Goal: Task Accomplishment & Management: Manage account settings

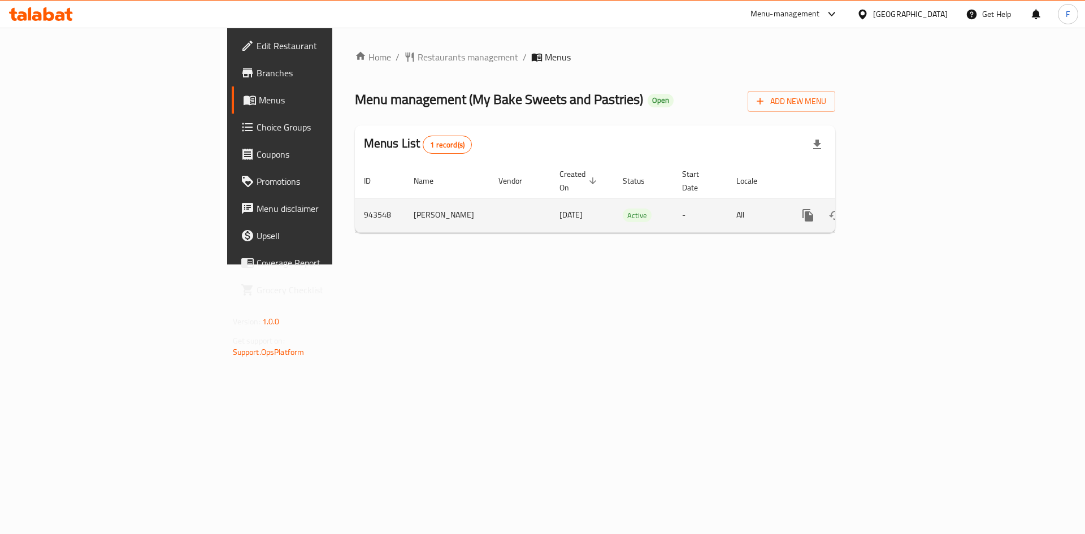
click at [896, 209] on icon "enhanced table" at bounding box center [890, 216] width 14 height 14
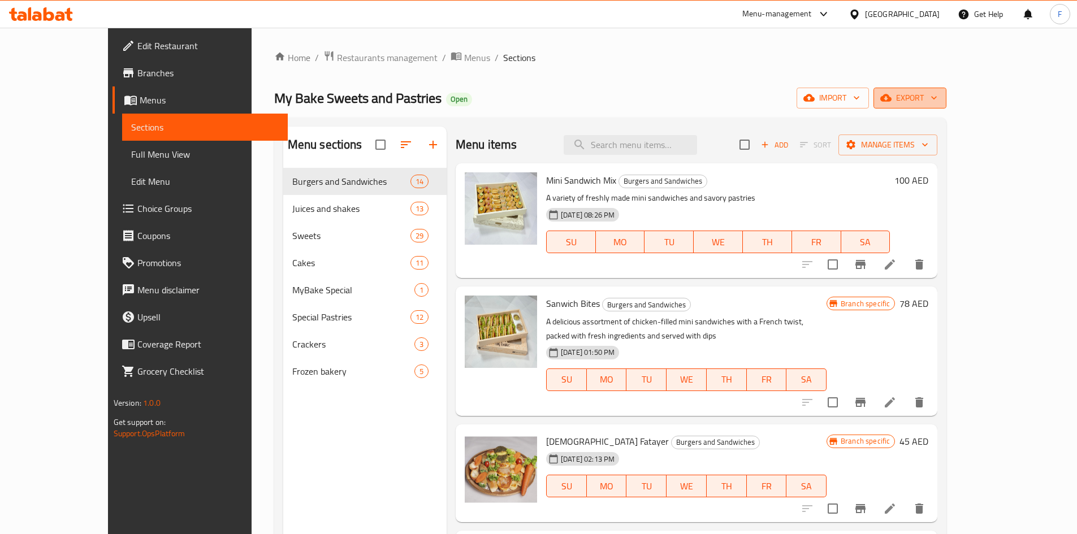
click at [937, 98] on span "export" at bounding box center [909, 98] width 55 height 14
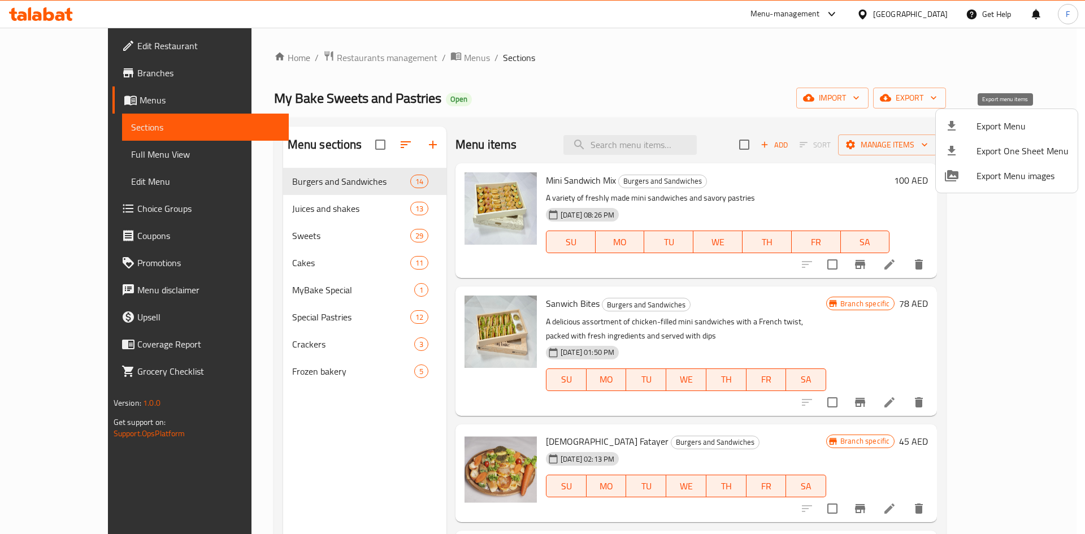
click at [1017, 124] on span "Export Menu" at bounding box center [1023, 126] width 92 height 14
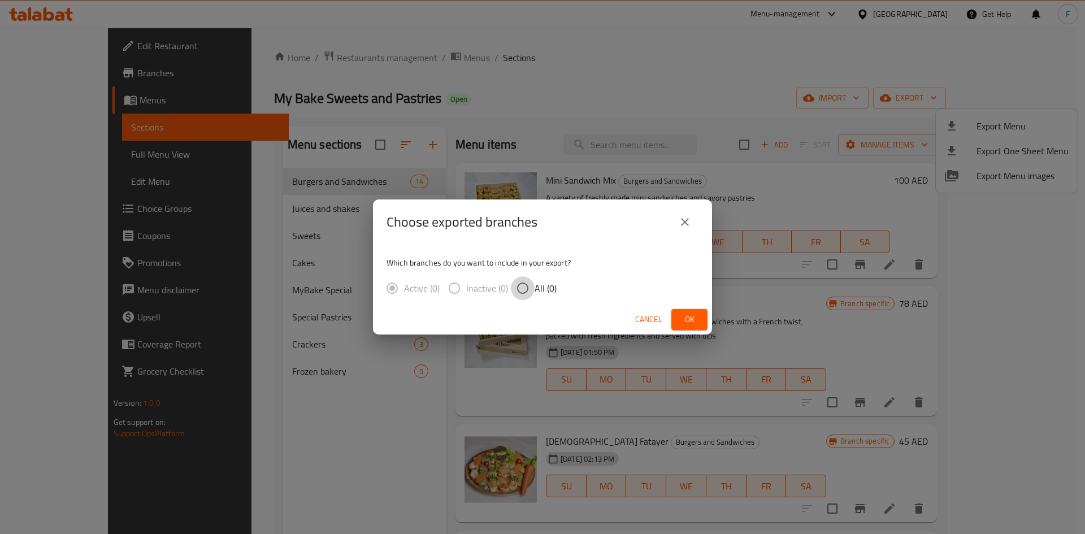
click at [526, 289] on input "All (0)" at bounding box center [523, 288] width 24 height 24
radio input "true"
click at [682, 318] on span "Ok" at bounding box center [689, 320] width 18 height 14
click at [695, 318] on span "Ok" at bounding box center [689, 320] width 18 height 14
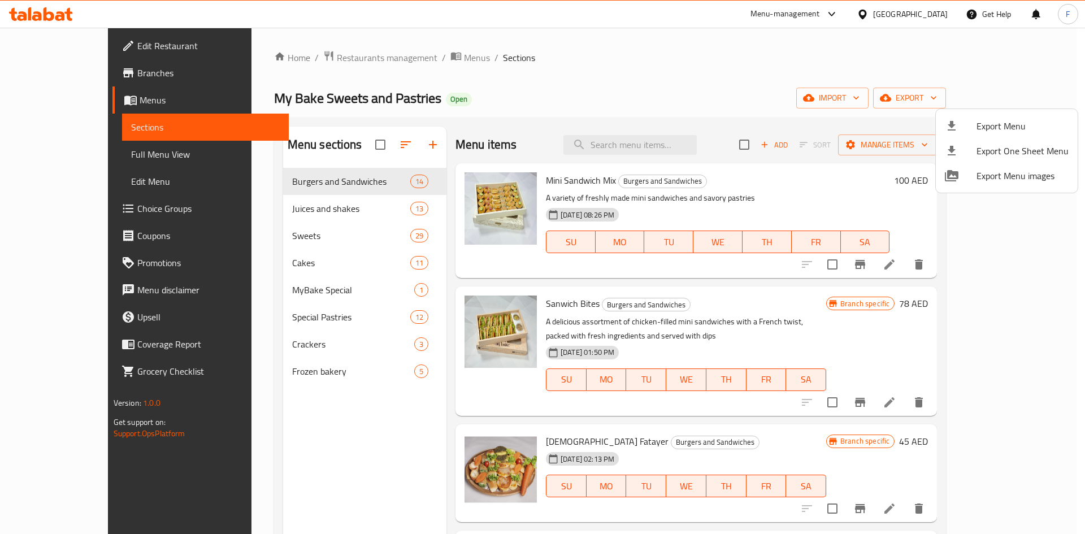
click at [519, 85] on div at bounding box center [542, 267] width 1085 height 534
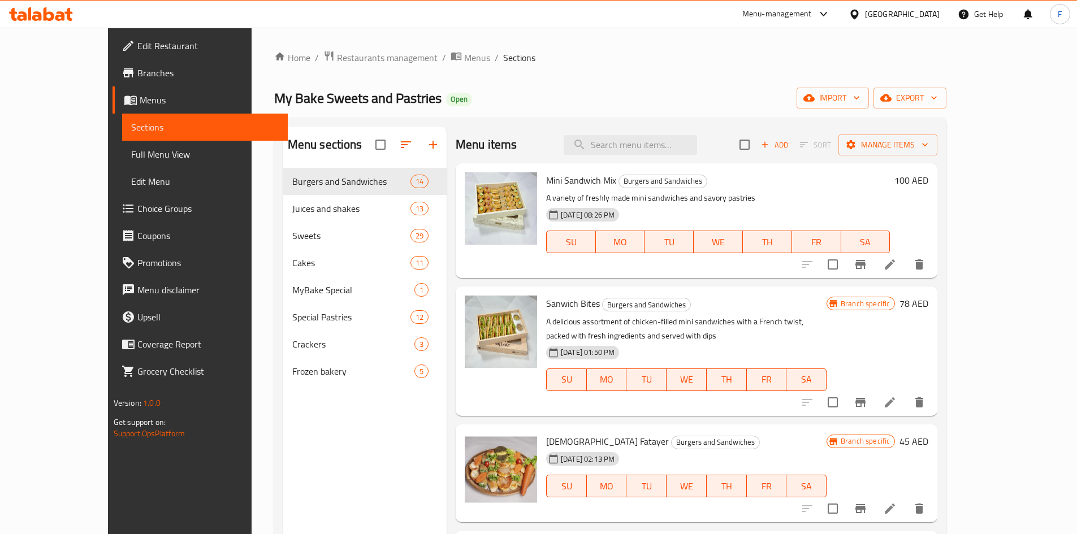
click at [546, 186] on span "Mini Sandwich Mix" at bounding box center [581, 180] width 70 height 17
click at [137, 76] on span "Branches" at bounding box center [207, 73] width 141 height 14
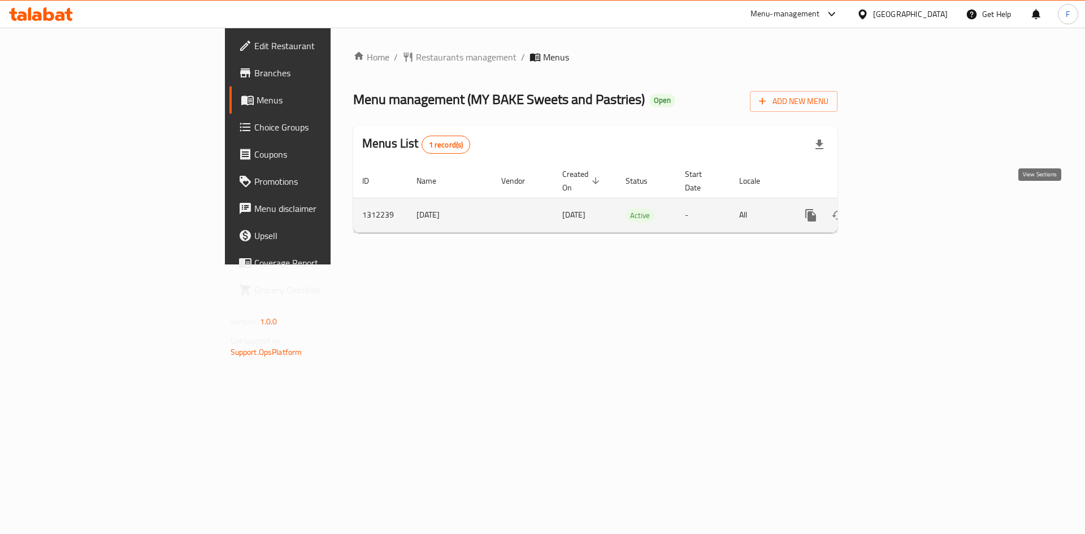
click at [899, 209] on icon "enhanced table" at bounding box center [893, 216] width 14 height 14
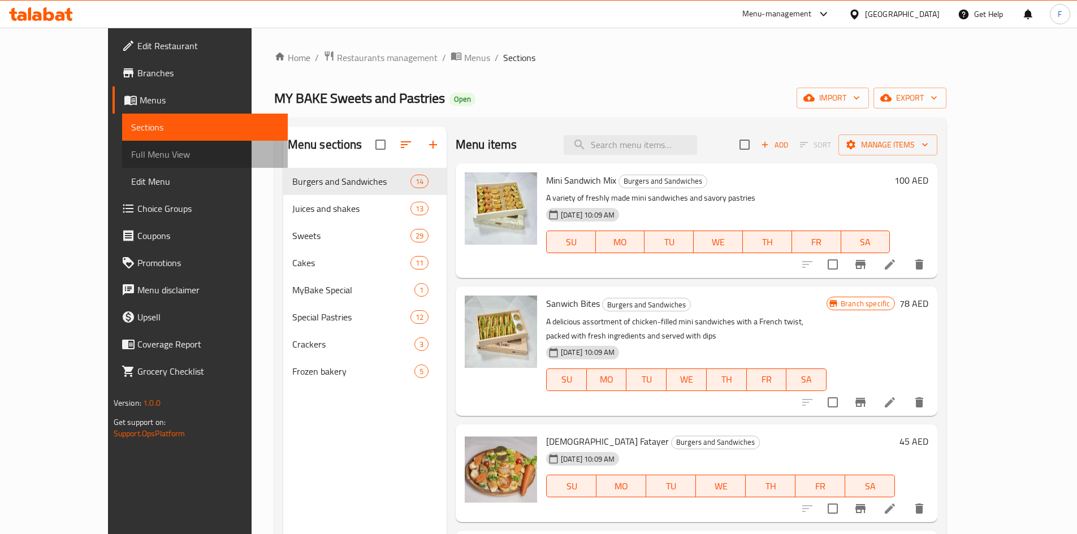
click at [131, 154] on span "Full Menu View" at bounding box center [204, 154] width 147 height 14
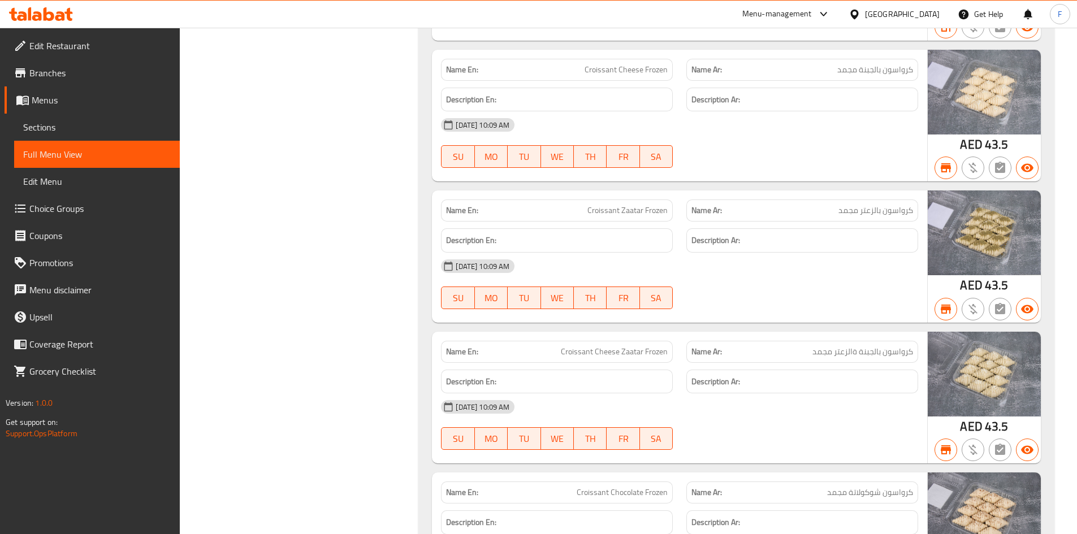
scroll to position [13869, 0]
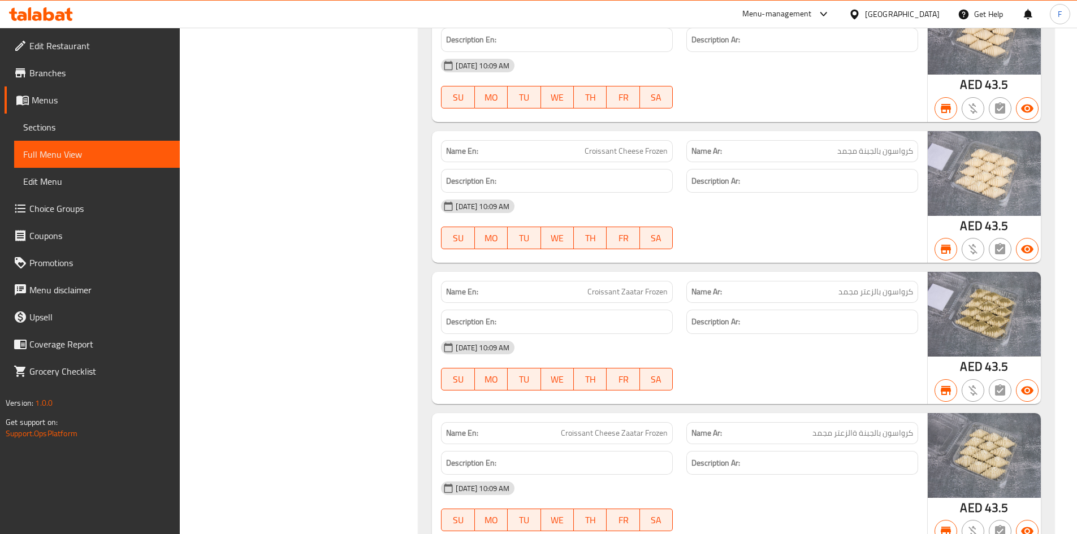
click at [64, 46] on span "Edit Restaurant" at bounding box center [99, 46] width 141 height 14
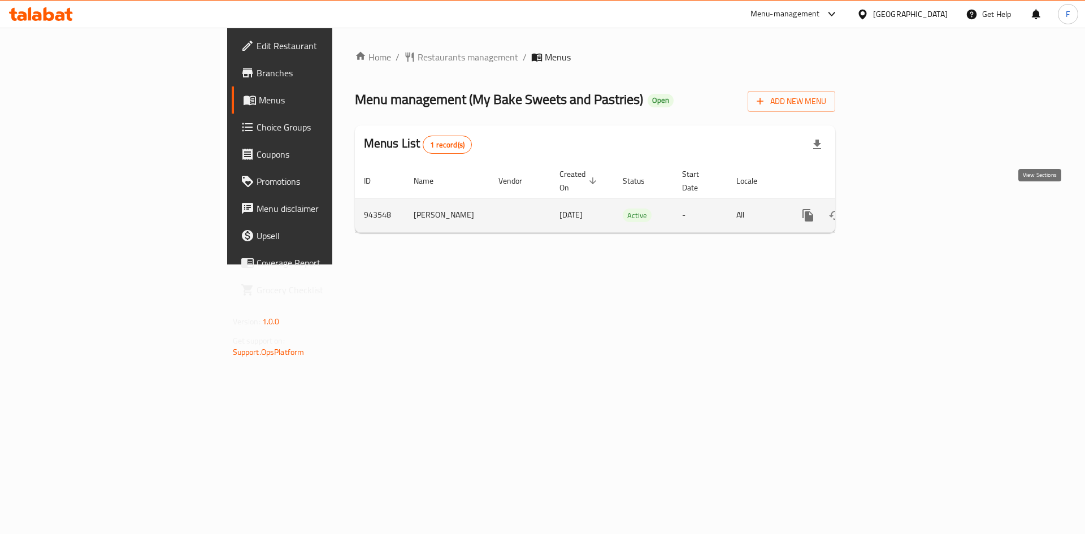
click at [896, 209] on icon "enhanced table" at bounding box center [890, 216] width 14 height 14
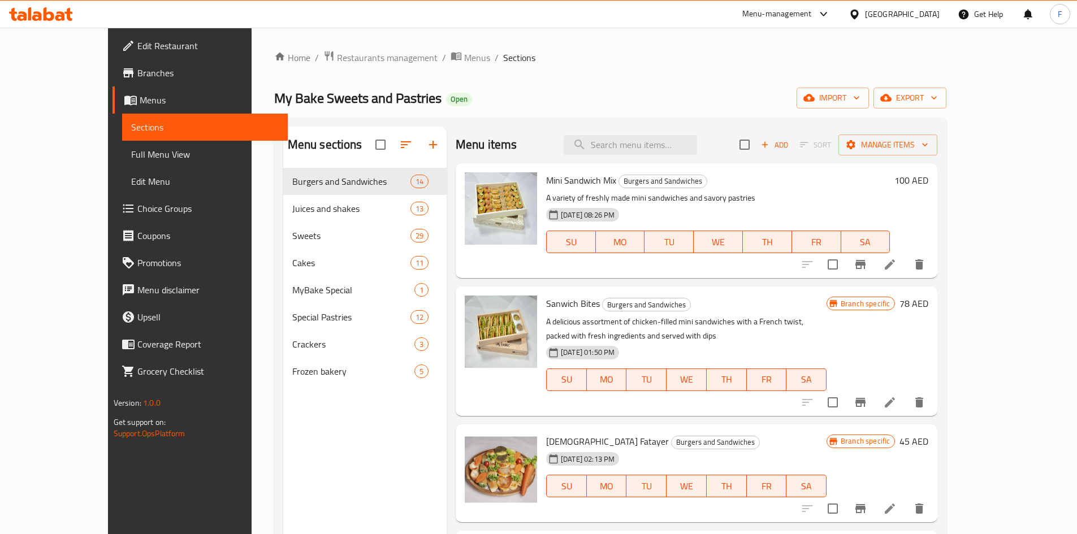
click at [131, 151] on span "Full Menu View" at bounding box center [204, 154] width 147 height 14
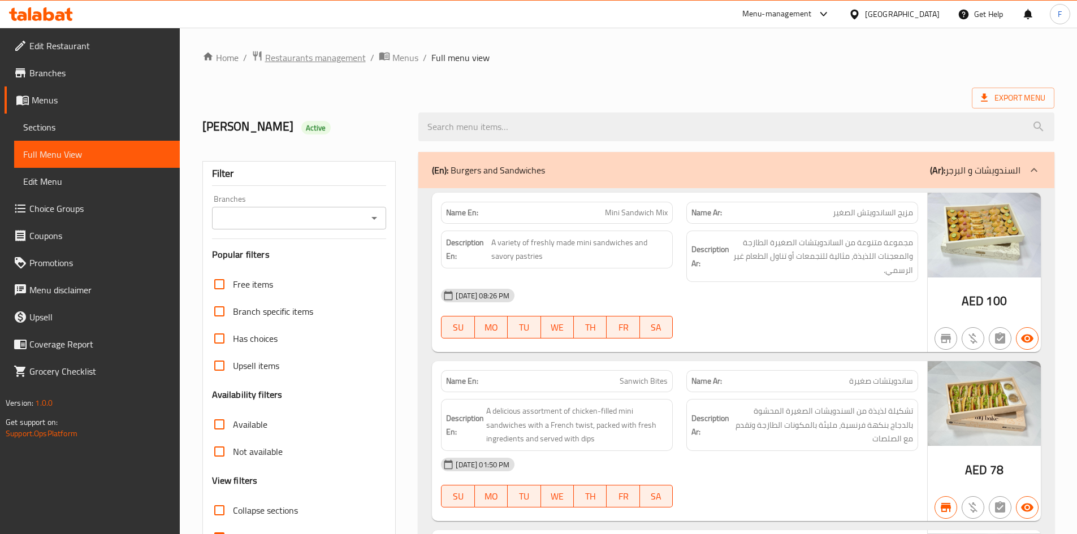
click at [313, 59] on span "Restaurants management" at bounding box center [315, 58] width 101 height 14
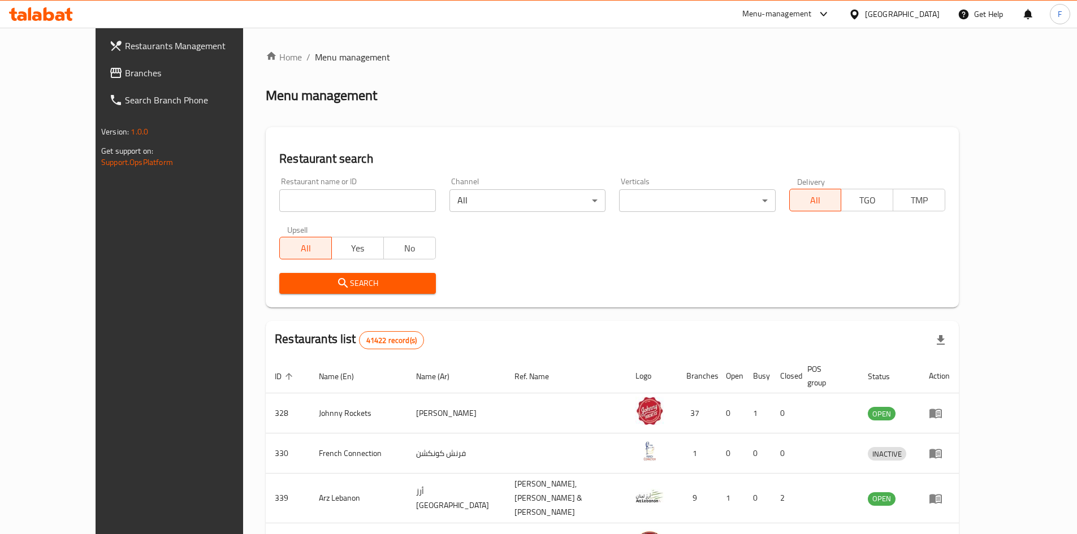
click at [125, 76] on span "Branches" at bounding box center [195, 73] width 141 height 14
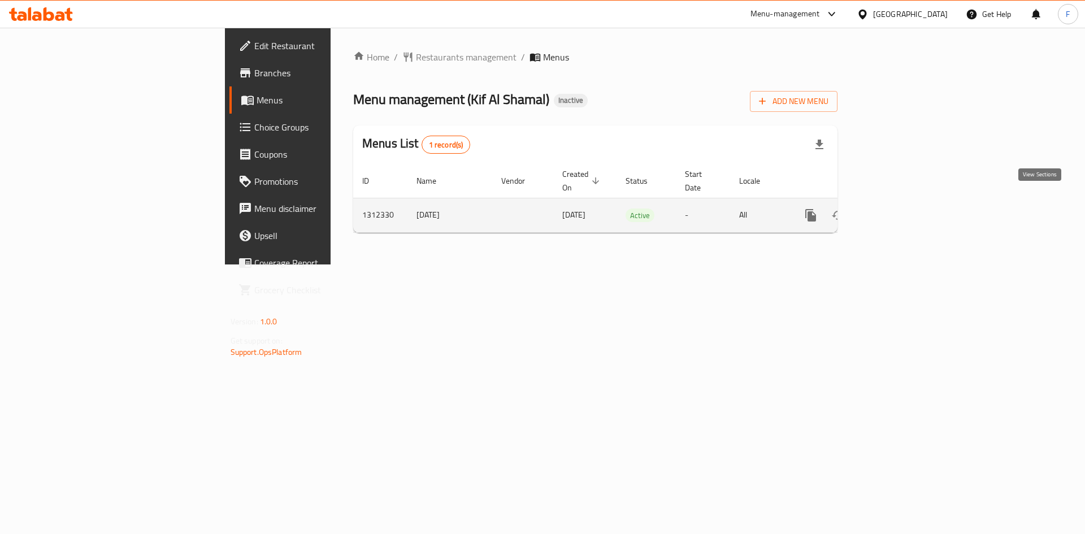
click at [897, 210] on icon "enhanced table" at bounding box center [892, 215] width 10 height 10
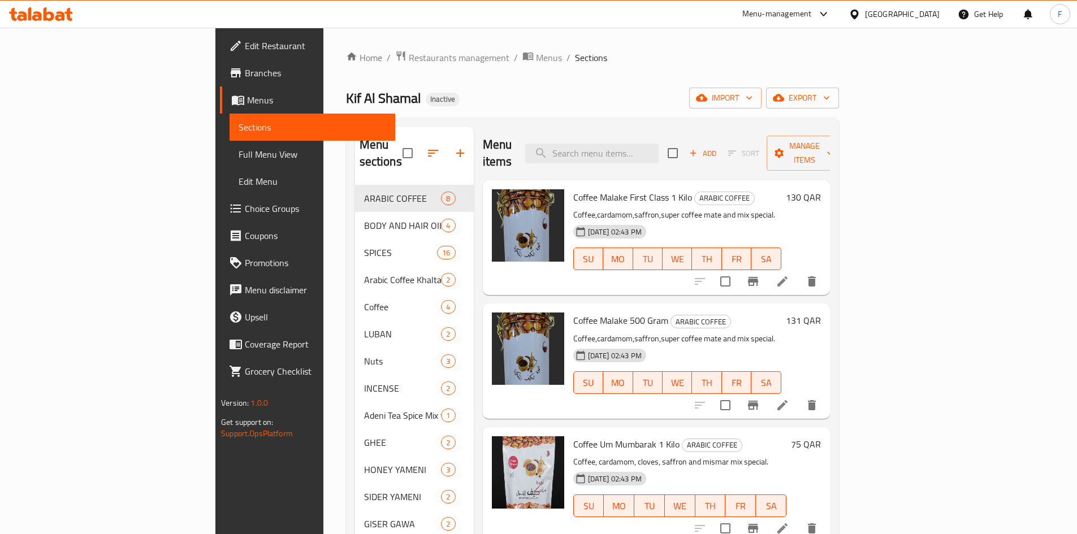
click at [573, 189] on span "Coffee Malake First Class 1 Kilo" at bounding box center [632, 197] width 119 height 17
click at [557, 89] on div "Kif Al Shamal Inactive import export" at bounding box center [592, 98] width 493 height 21
click at [707, 93] on icon "button" at bounding box center [701, 97] width 11 height 11
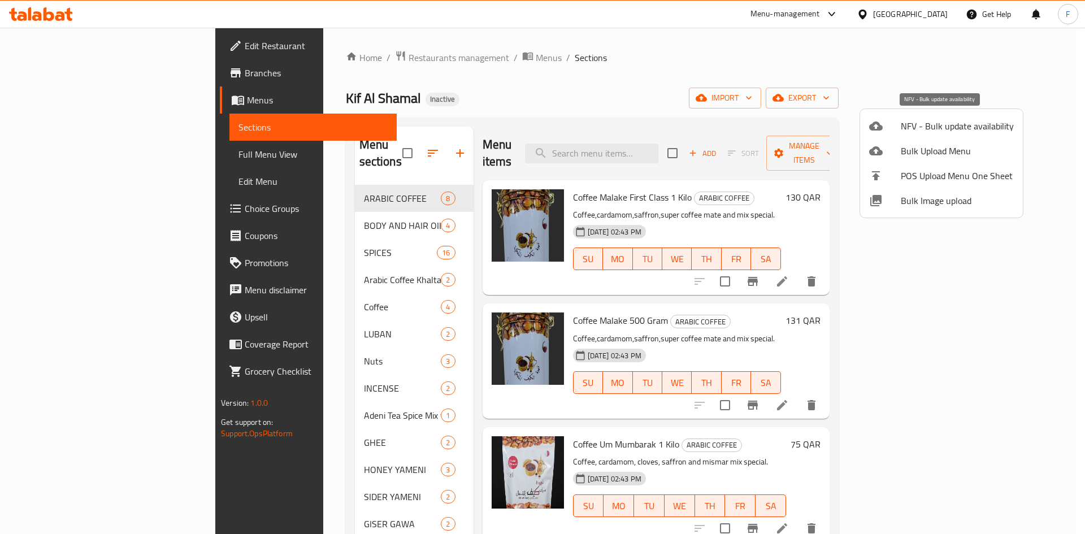
click at [930, 129] on span "NFV - Bulk update availability" at bounding box center [957, 126] width 113 height 14
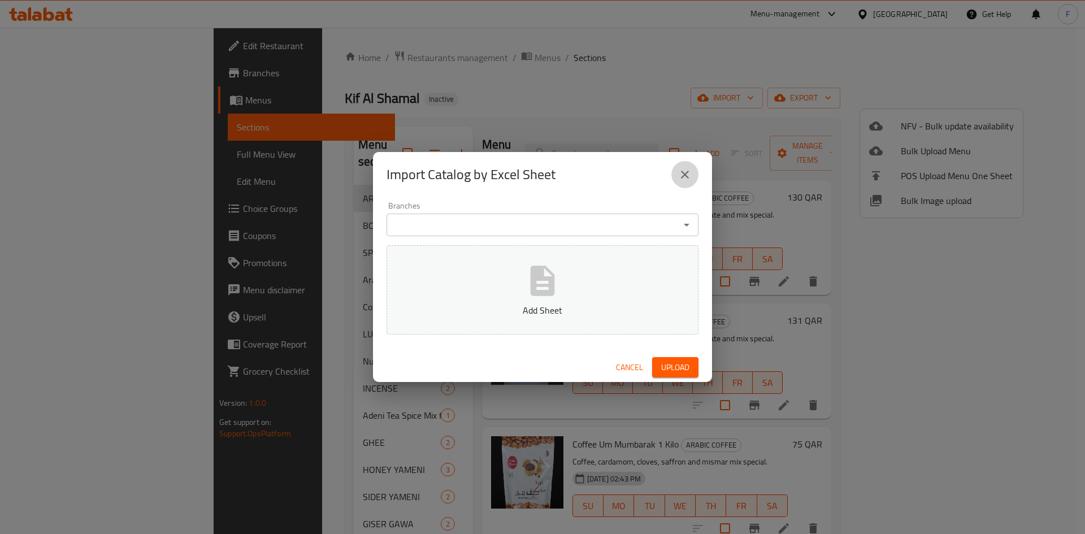
click at [688, 170] on icon "close" at bounding box center [685, 175] width 14 height 14
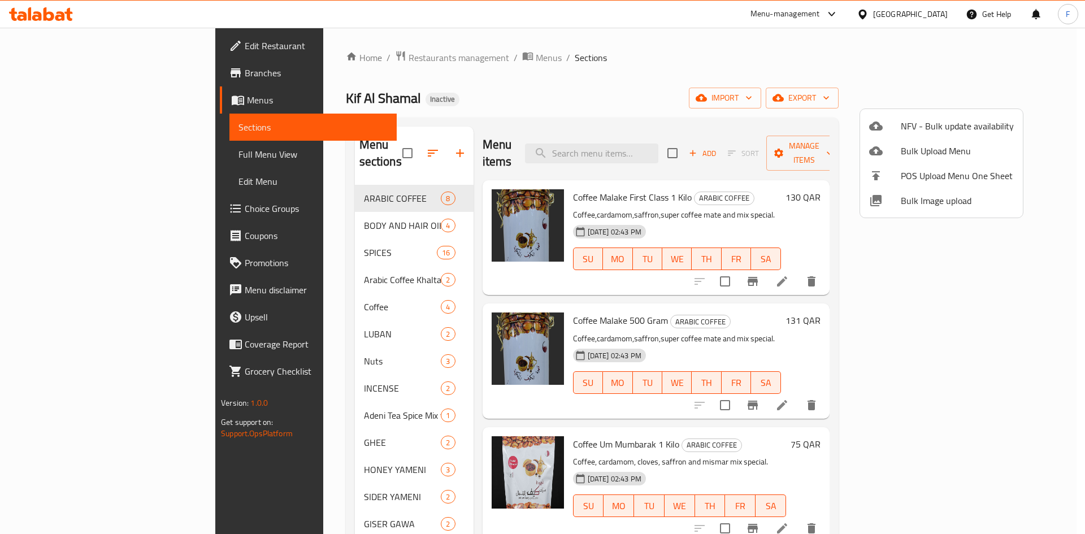
click at [882, 31] on div at bounding box center [542, 267] width 1085 height 534
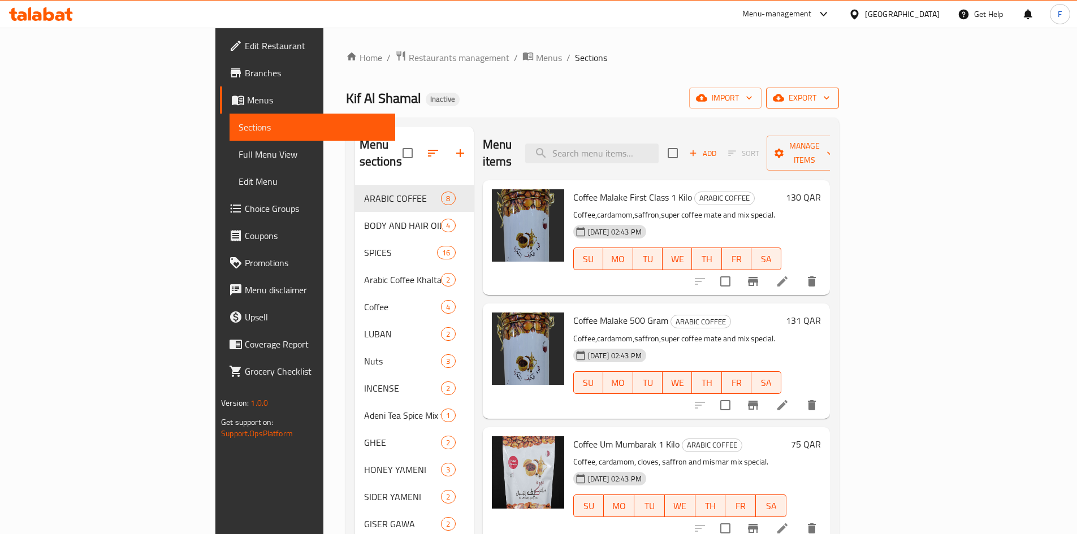
click at [830, 101] on span "export" at bounding box center [802, 98] width 55 height 14
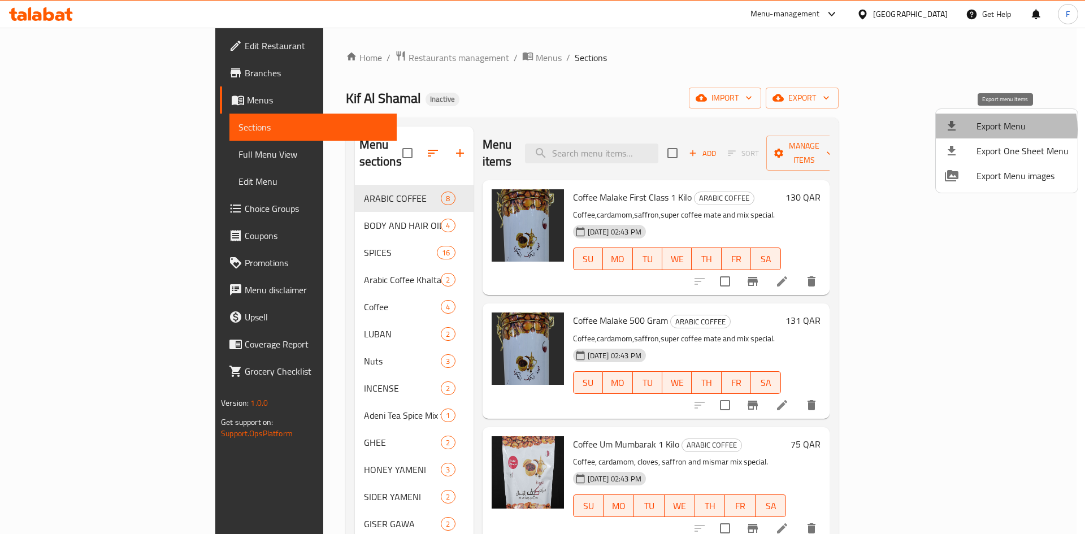
click at [993, 129] on span "Export Menu" at bounding box center [1023, 126] width 92 height 14
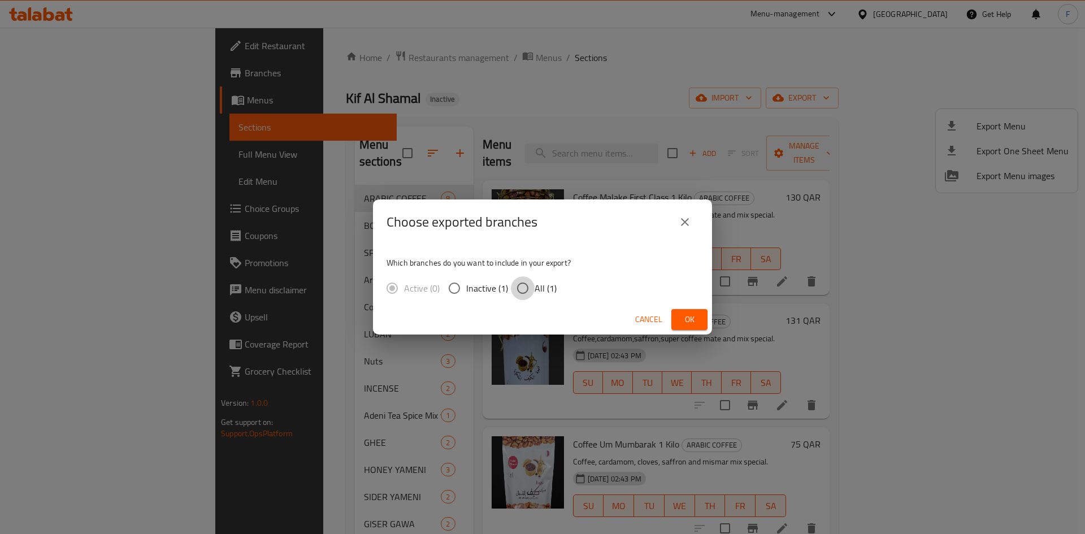
click at [525, 287] on input "All (1)" at bounding box center [523, 288] width 24 height 24
radio input "true"
click at [681, 316] on span "Ok" at bounding box center [689, 320] width 18 height 14
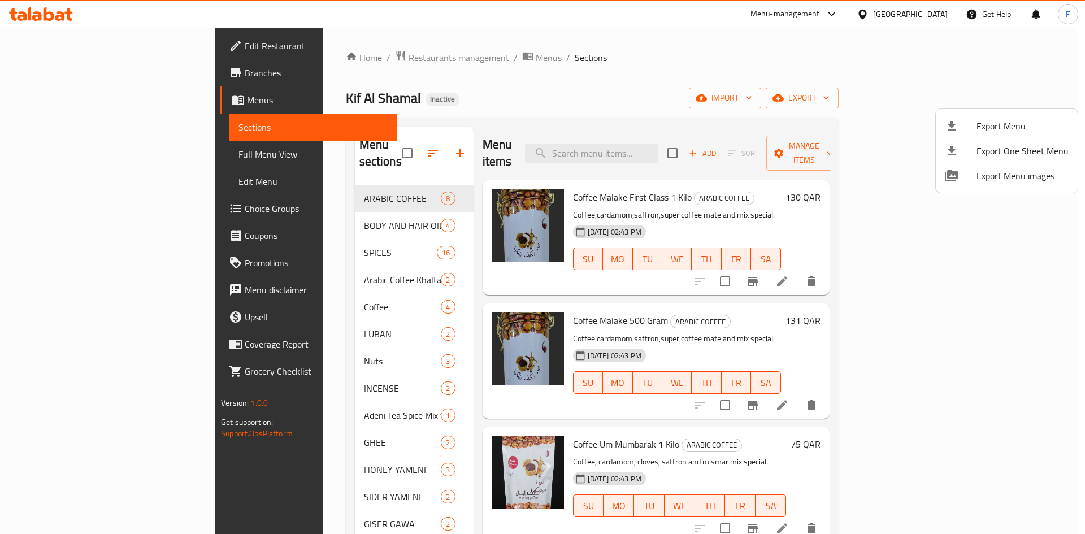
click at [525, 92] on div at bounding box center [542, 267] width 1085 height 534
